Goal: Information Seeking & Learning: Learn about a topic

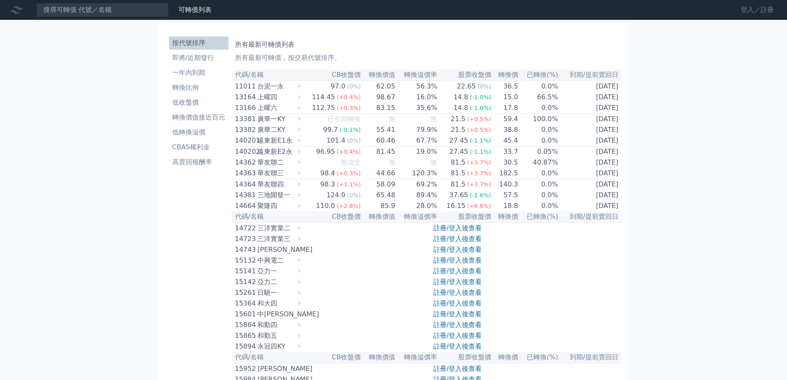
drag, startPoint x: 749, startPoint y: 16, endPoint x: 752, endPoint y: 12, distance: 5.0
click at [750, 15] on link "登入／註冊" at bounding box center [757, 9] width 46 height 13
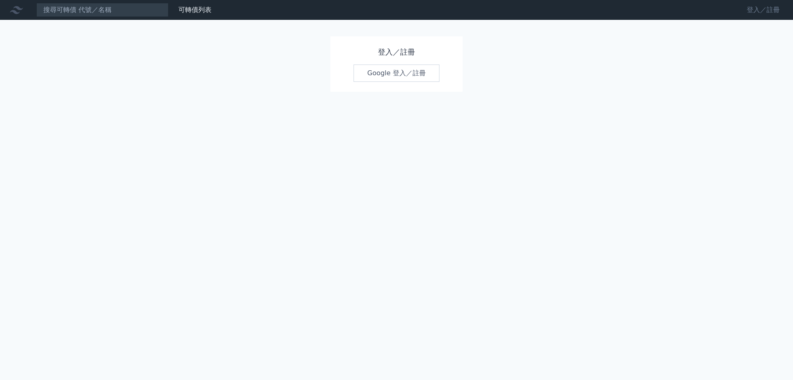
click at [752, 12] on link "登入／註冊" at bounding box center [763, 9] width 46 height 13
click at [404, 69] on link "Google 登入／註冊" at bounding box center [397, 72] width 86 height 17
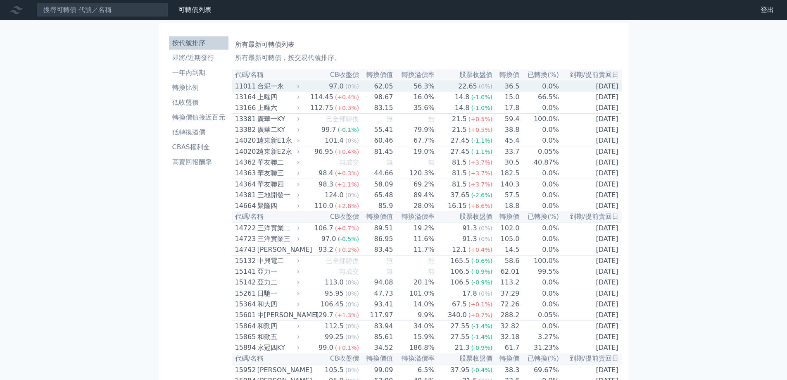
click at [253, 87] on div "11011" at bounding box center [245, 86] width 20 height 10
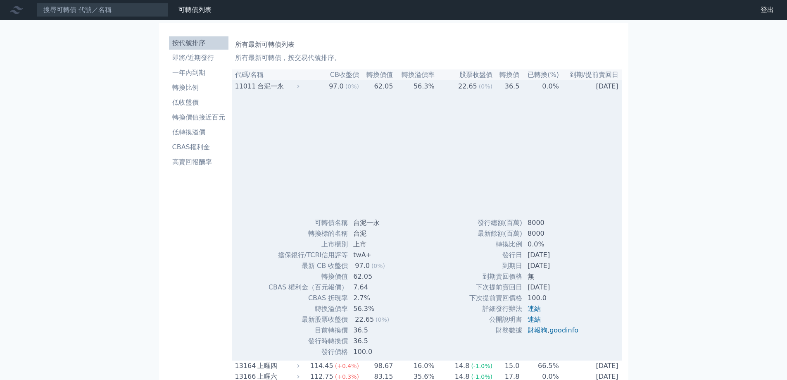
click at [255, 87] on div "11011" at bounding box center [245, 86] width 20 height 10
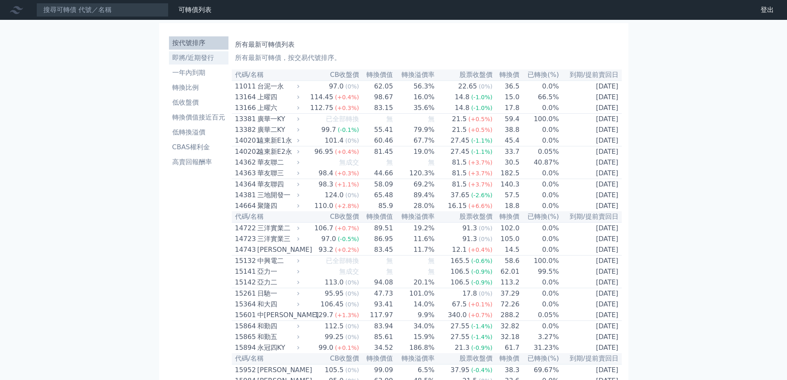
click at [199, 57] on li "即將/近期發行" at bounding box center [199, 58] width 60 height 10
